Goal: Find specific page/section: Locate a particular part of the current website

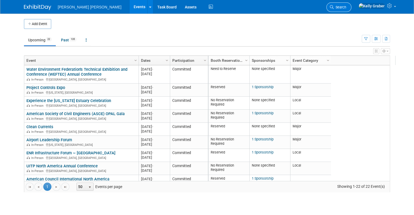
click at [352, 9] on link "Search" at bounding box center [339, 7] width 25 height 10
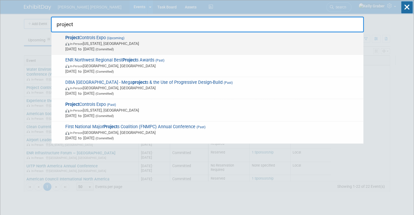
type input "project"
click at [96, 45] on span "In-Person [US_STATE], [GEOGRAPHIC_DATA]" at bounding box center [213, 43] width 296 height 5
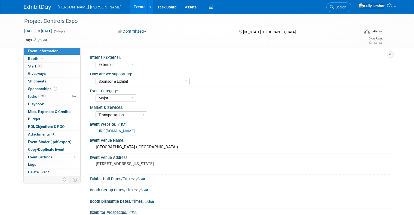
select select "External"
select select "Sponsor & Exhibit"
select select "Major"
select select "Transportation"
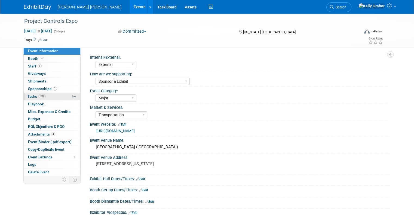
click at [28, 98] on span "Tasks 33%" at bounding box center [37, 96] width 18 height 4
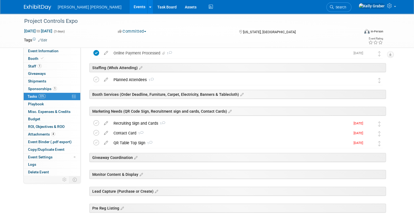
scroll to position [109, 0]
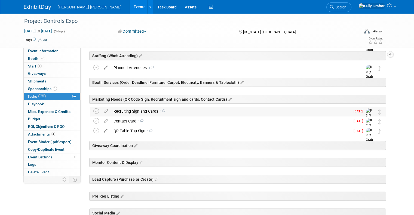
click at [162, 111] on icon at bounding box center [164, 111] width 4 height 3
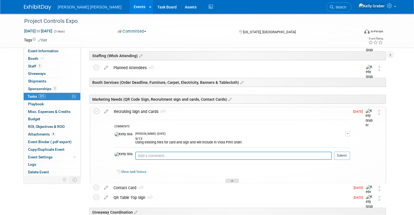
click at [229, 179] on div at bounding box center [233, 181] width 14 height 5
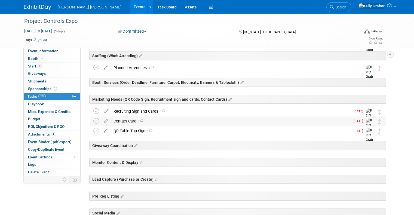
click at [158, 120] on div "Contact Card 1" at bounding box center [231, 121] width 240 height 9
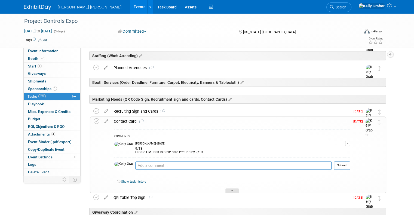
click at [232, 190] on icon at bounding box center [232, 191] width 2 height 3
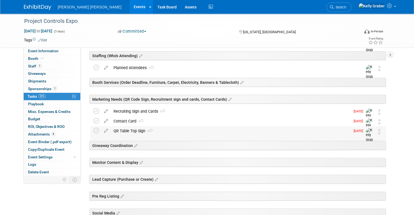
click at [170, 130] on div "QR Table Top Sign 1" at bounding box center [231, 130] width 240 height 9
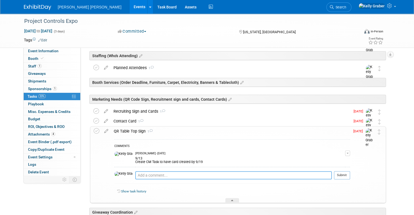
click at [176, 174] on textarea at bounding box center [233, 175] width 197 height 8
click at [177, 162] on div "9/13 Create CM Task to have card created by 9/19" at bounding box center [240, 160] width 210 height 9
click at [153, 162] on div "9/13 Create CM Task to have card created by 9/19" at bounding box center [240, 160] width 210 height 9
